Goal: Find specific page/section: Find specific page/section

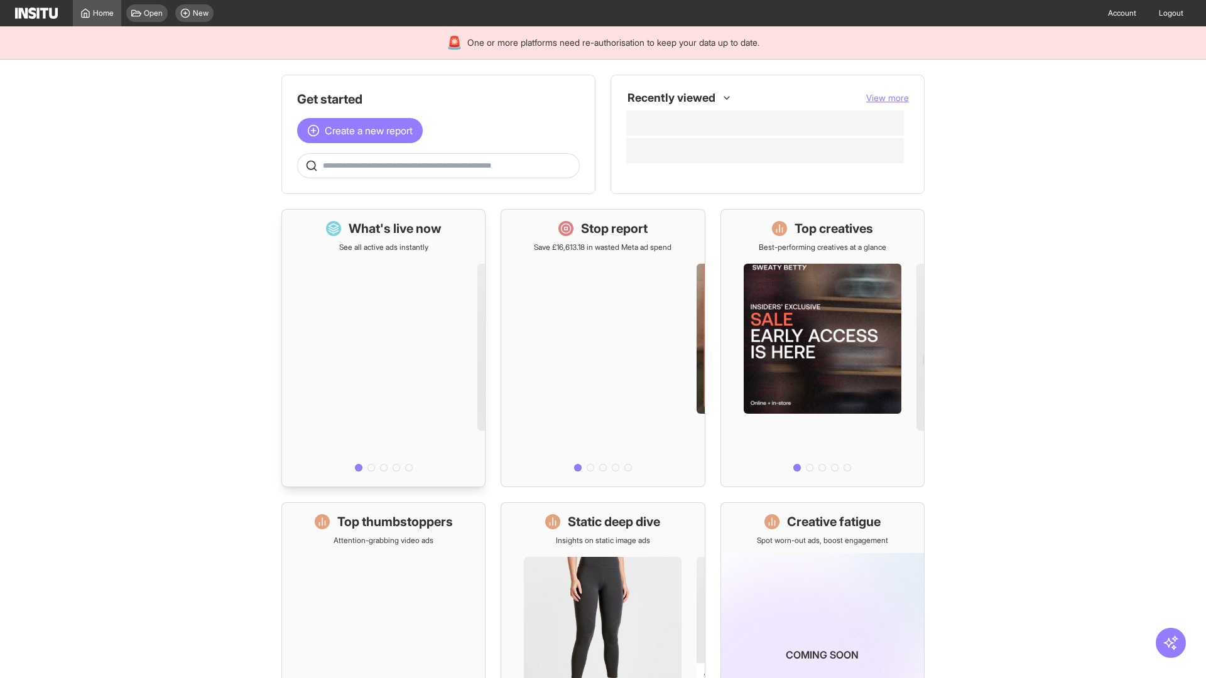
click at [383, 348] on div at bounding box center [383, 364] width 203 height 224
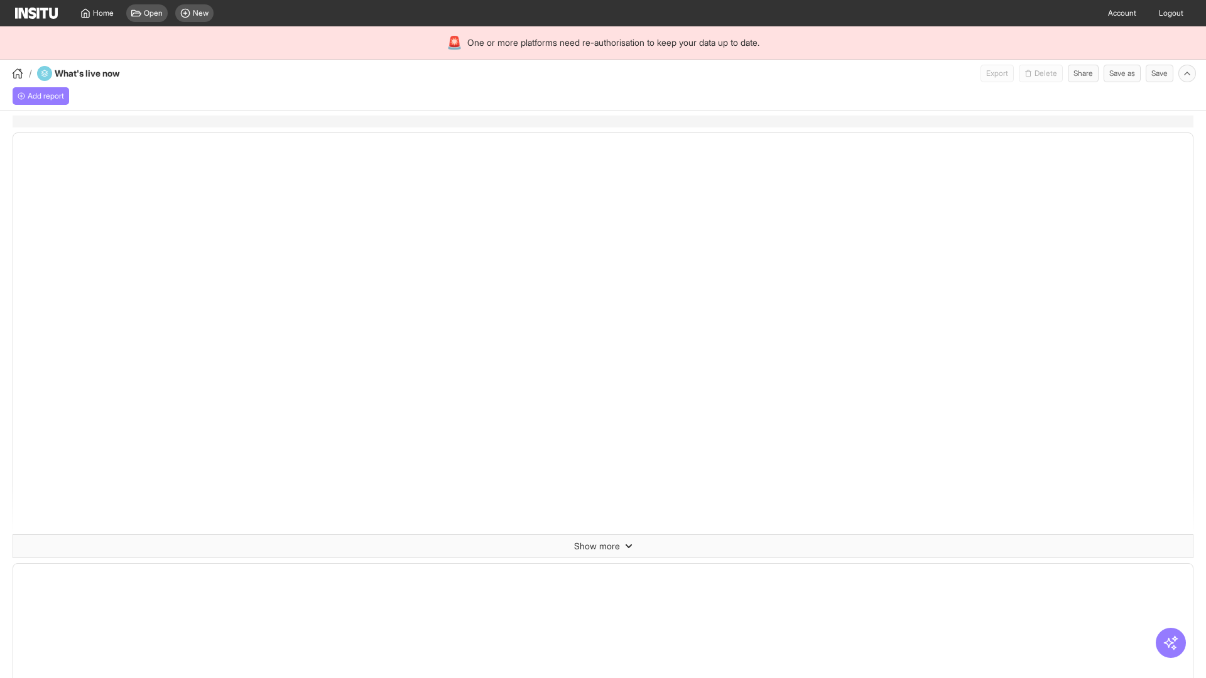
select select "**"
